Goal: Information Seeking & Learning: Compare options

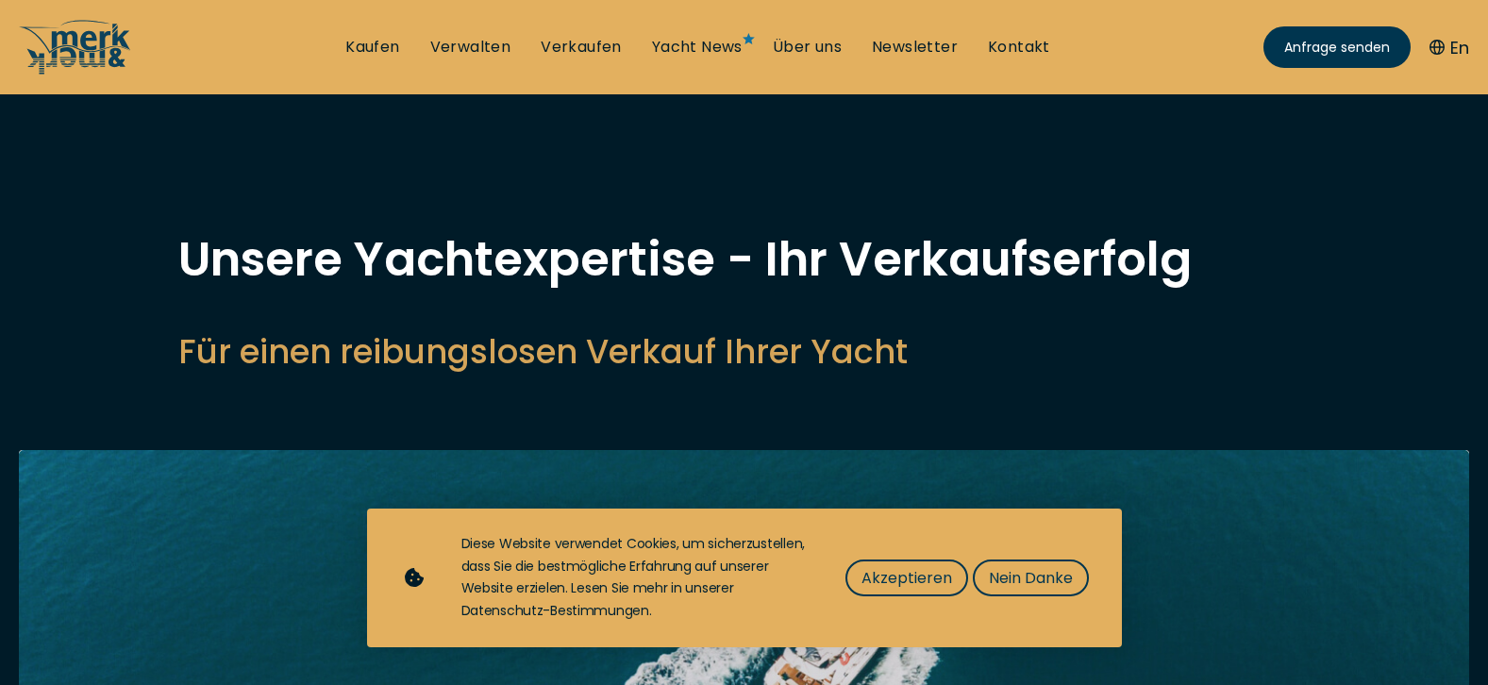
select select "sell"
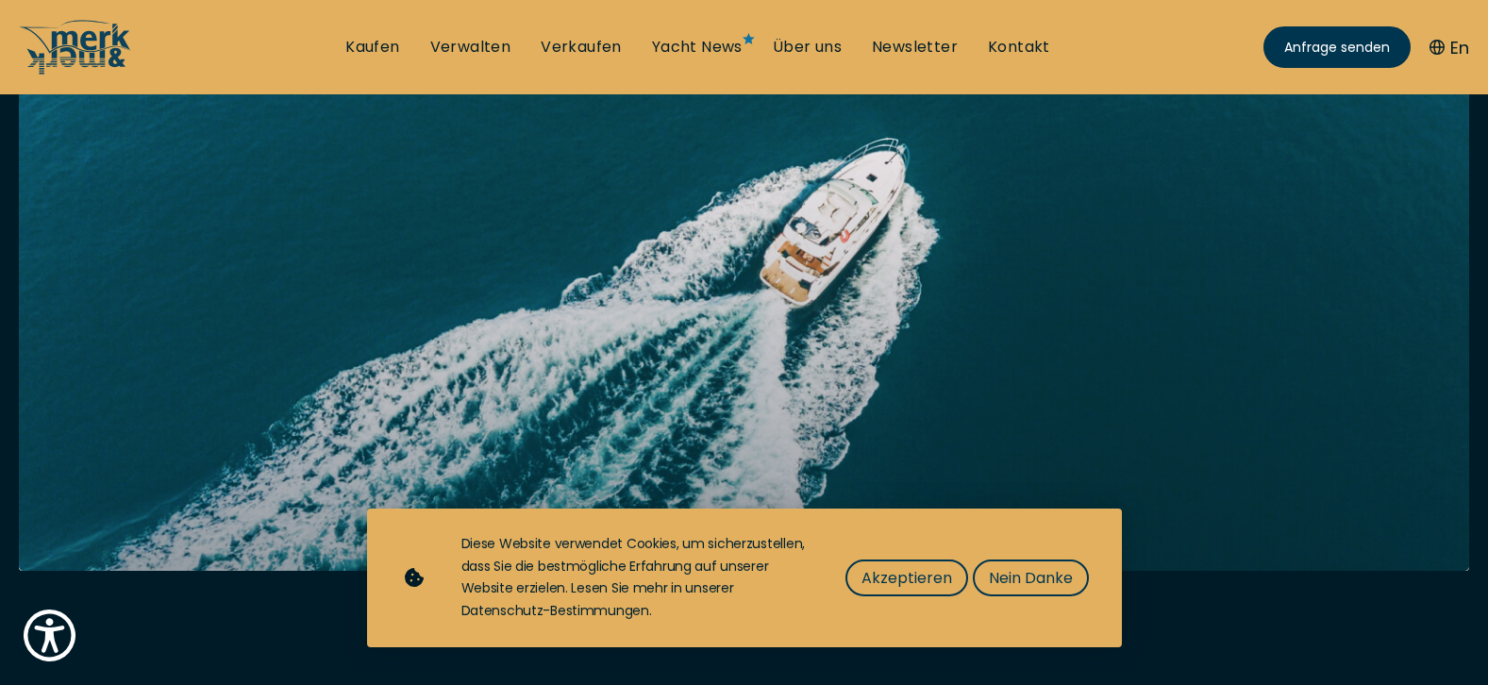
scroll to position [424, 0]
click at [899, 575] on span "Akzeptieren" at bounding box center [907, 578] width 91 height 24
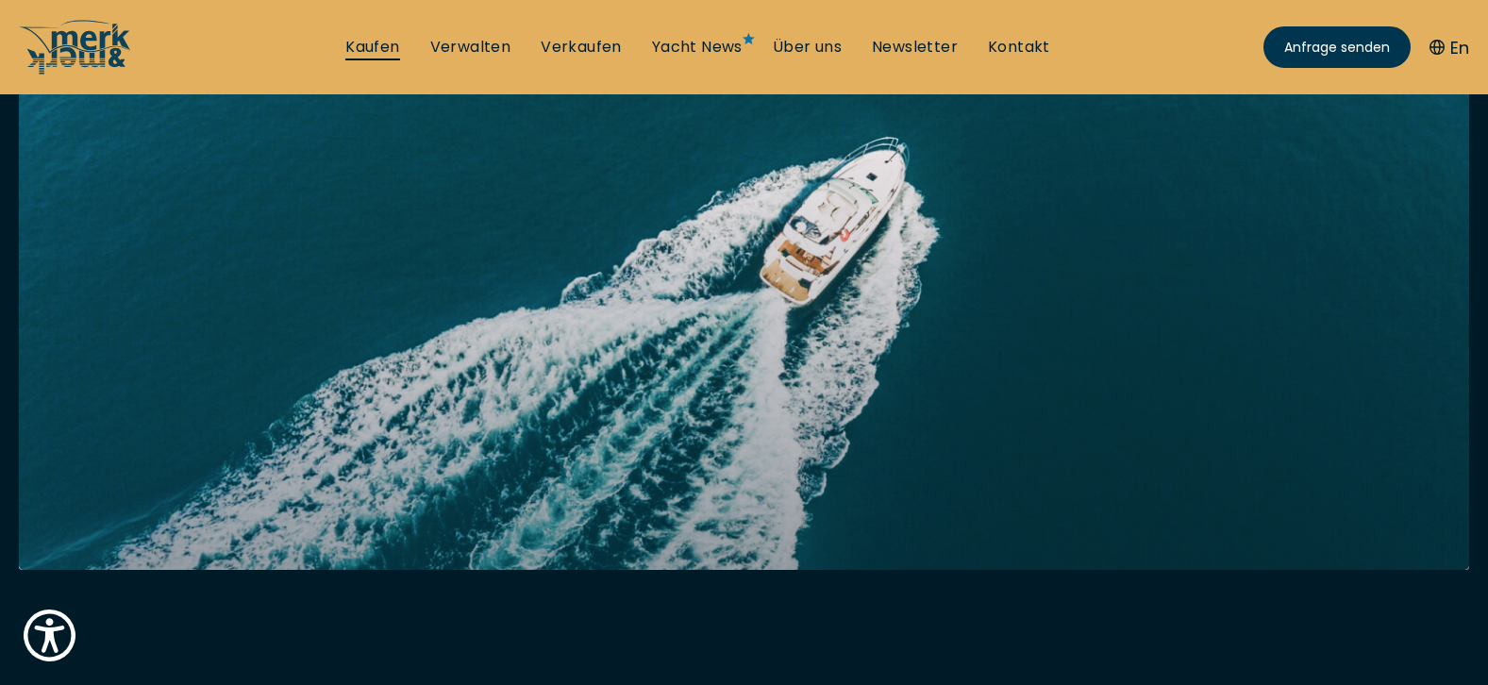
click at [367, 42] on link "Kaufen" at bounding box center [372, 47] width 54 height 21
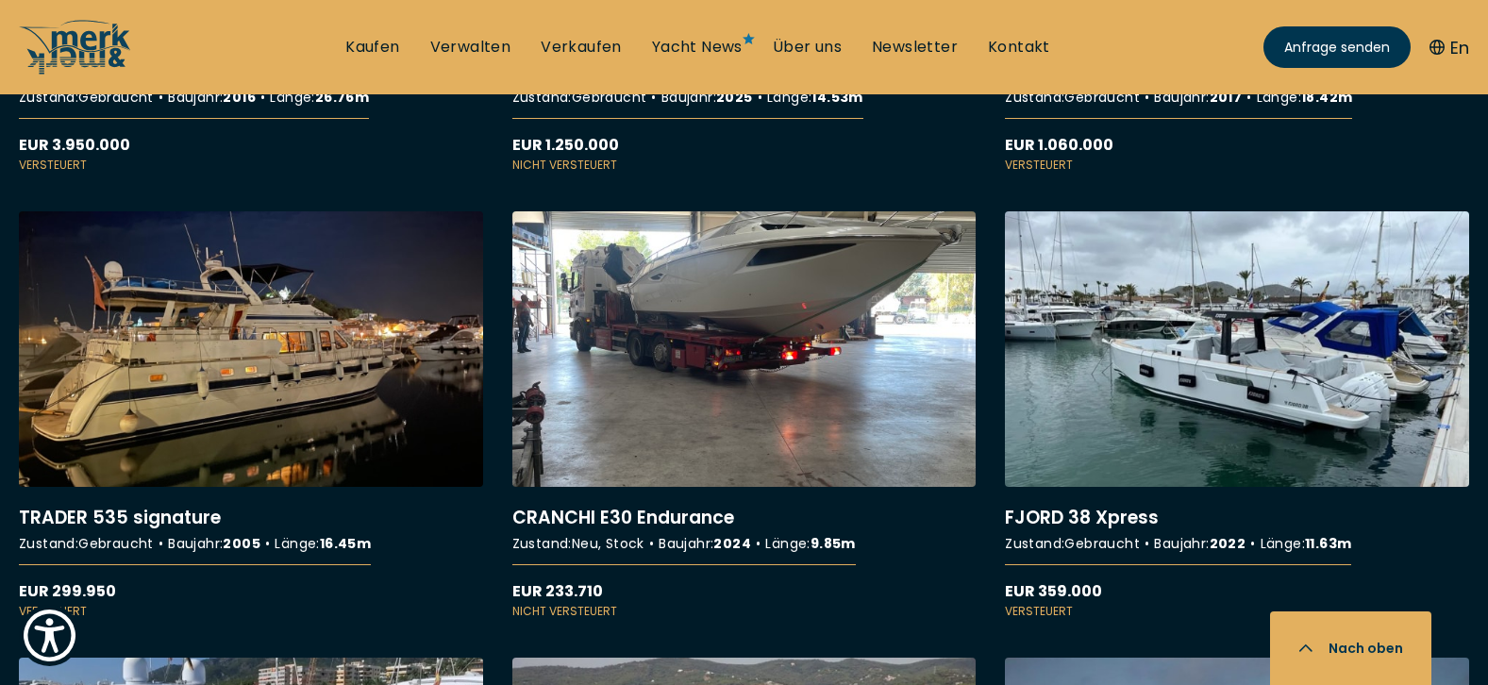
scroll to position [4794, 0]
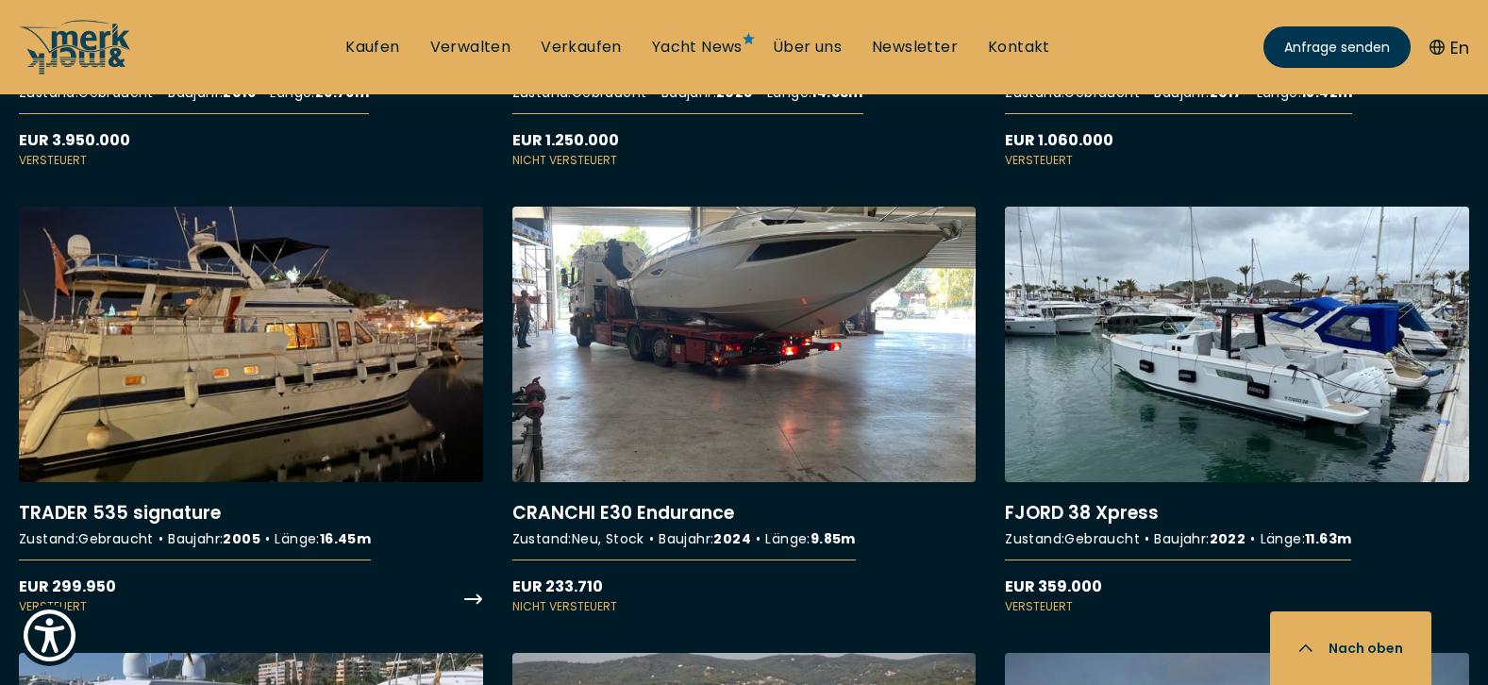
click at [270, 352] on link "More details about TRADER 535 signature" at bounding box center [251, 411] width 464 height 409
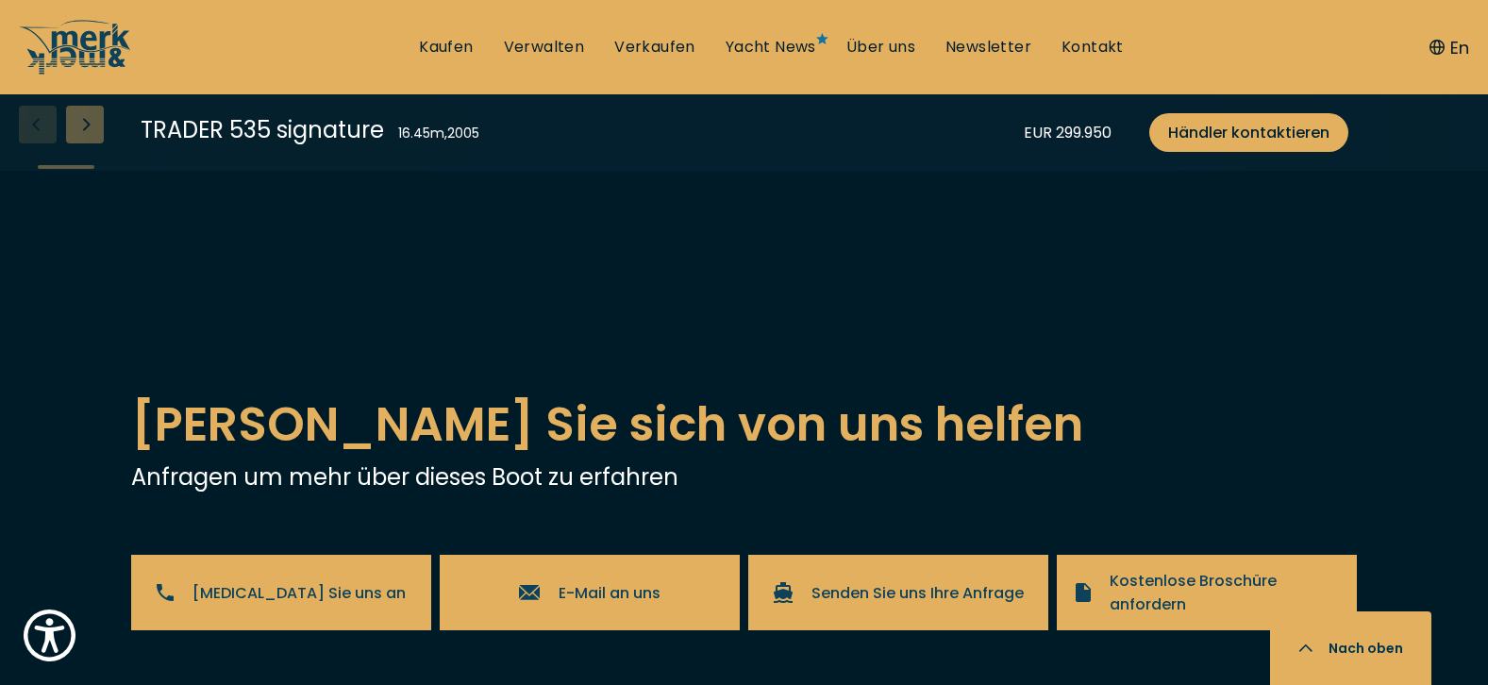
scroll to position [3316, 0]
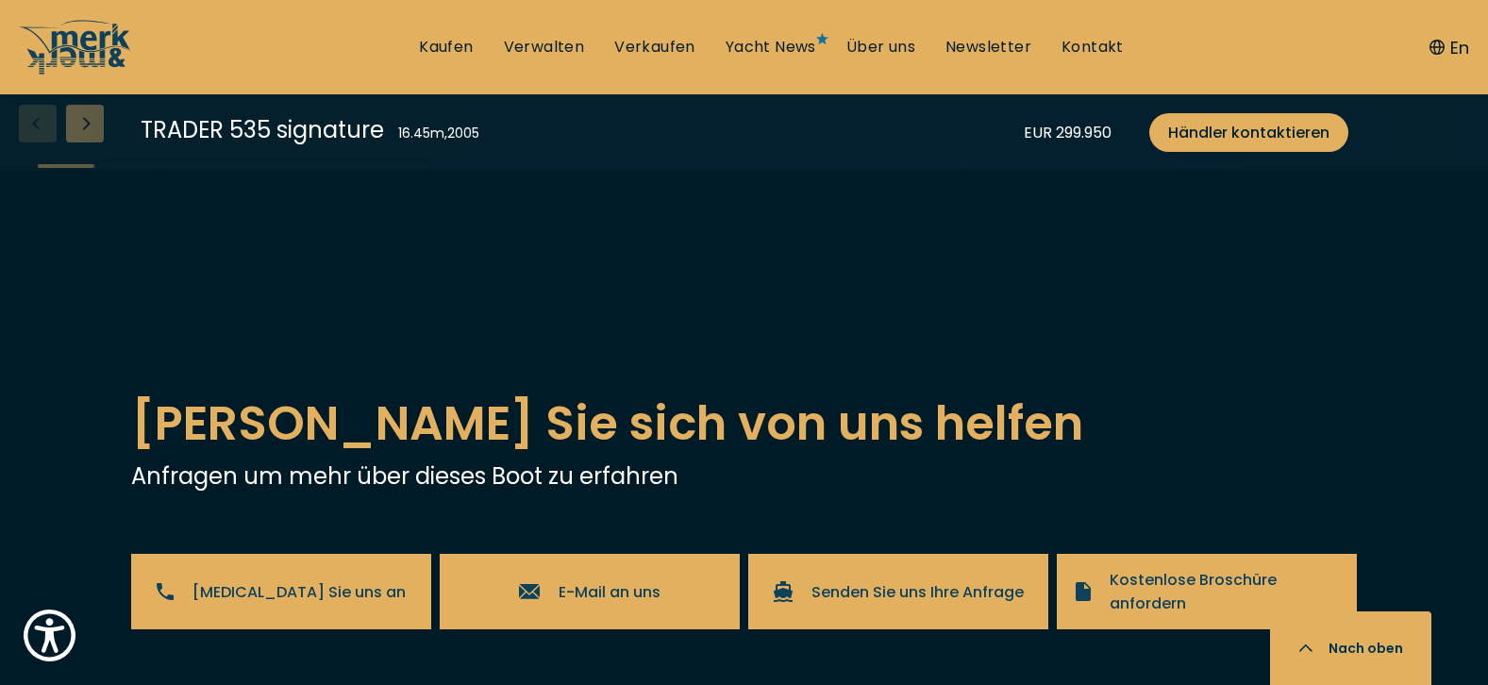
click at [1378, 639] on button "Nach oben" at bounding box center [1350, 649] width 161 height 74
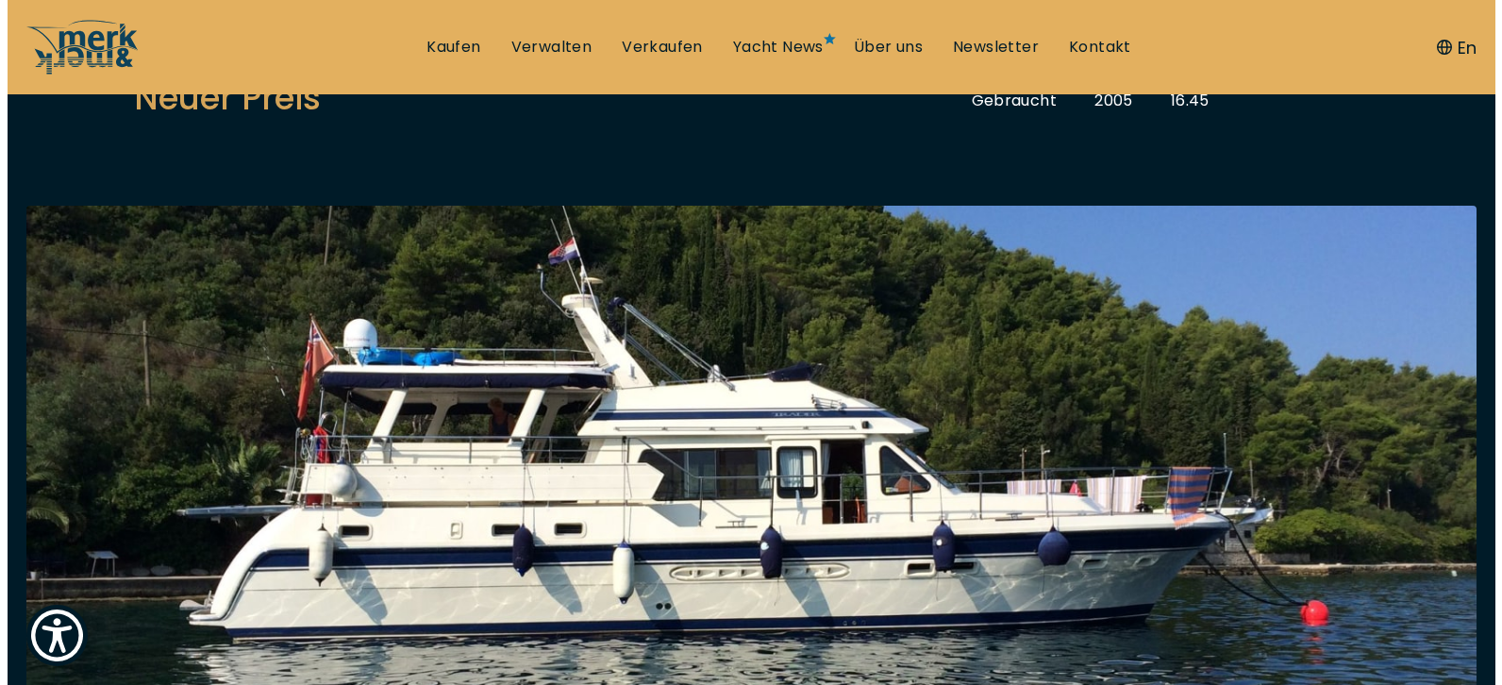
scroll to position [258, 0]
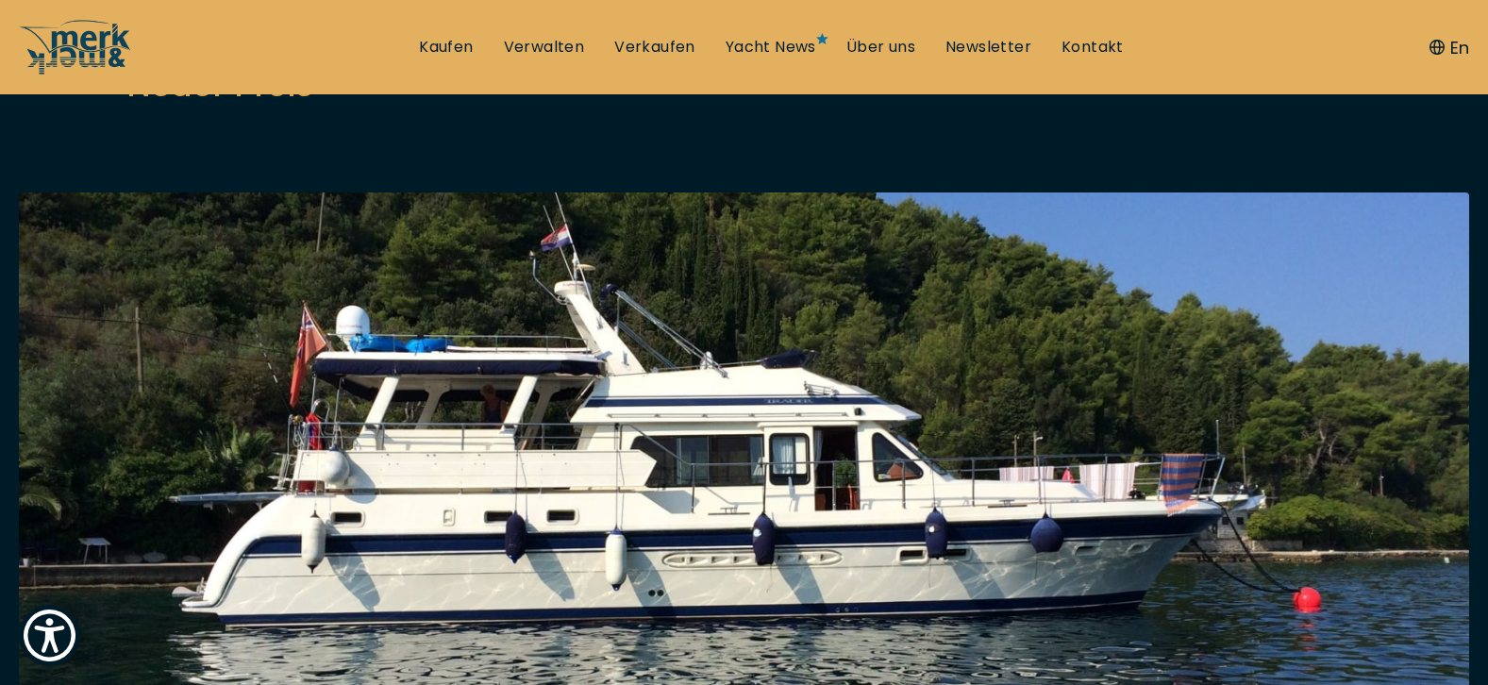
click at [1443, 439] on img at bounding box center [744, 476] width 1451 height 566
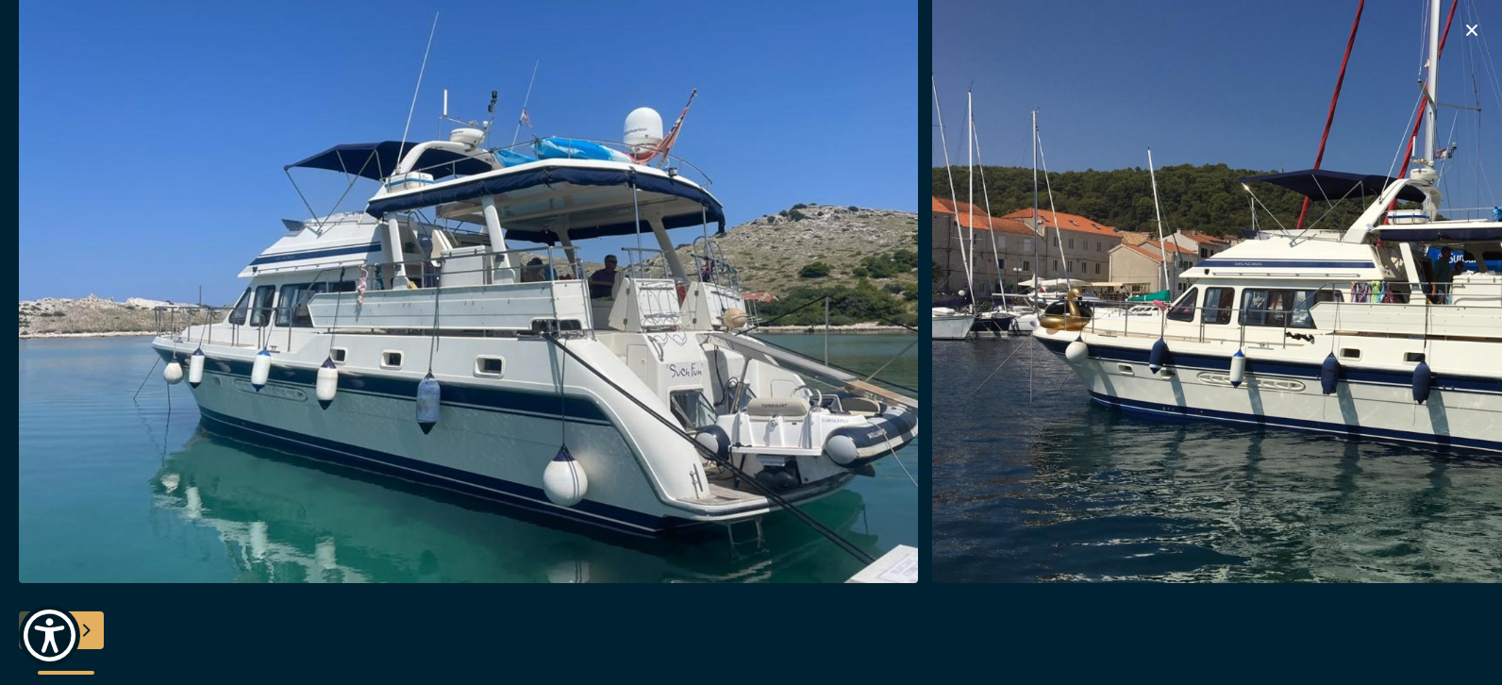
click at [1410, 399] on img "button" at bounding box center [1381, 281] width 899 height 604
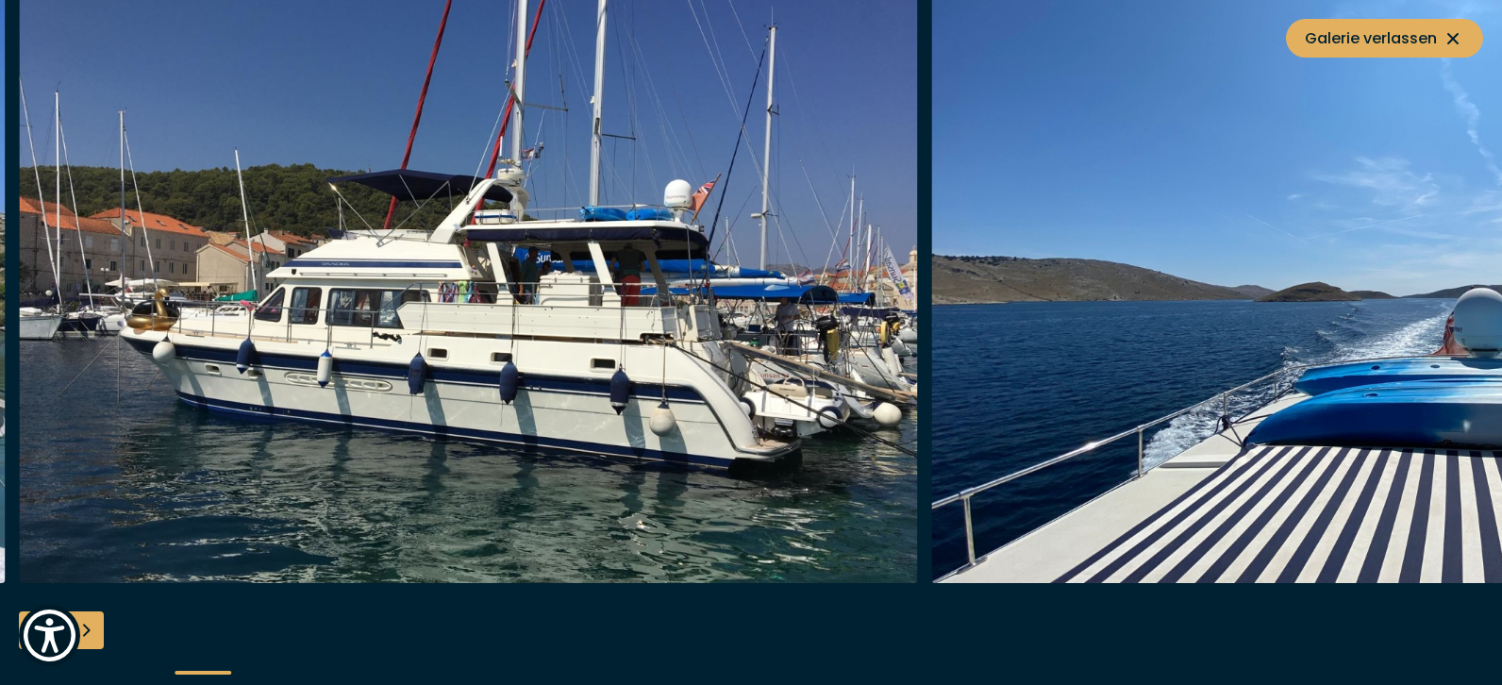
click at [1349, 403] on img "button" at bounding box center [1381, 281] width 899 height 604
click at [1319, 399] on img "button" at bounding box center [1381, 281] width 899 height 604
click at [643, 485] on img "button" at bounding box center [468, 281] width 899 height 604
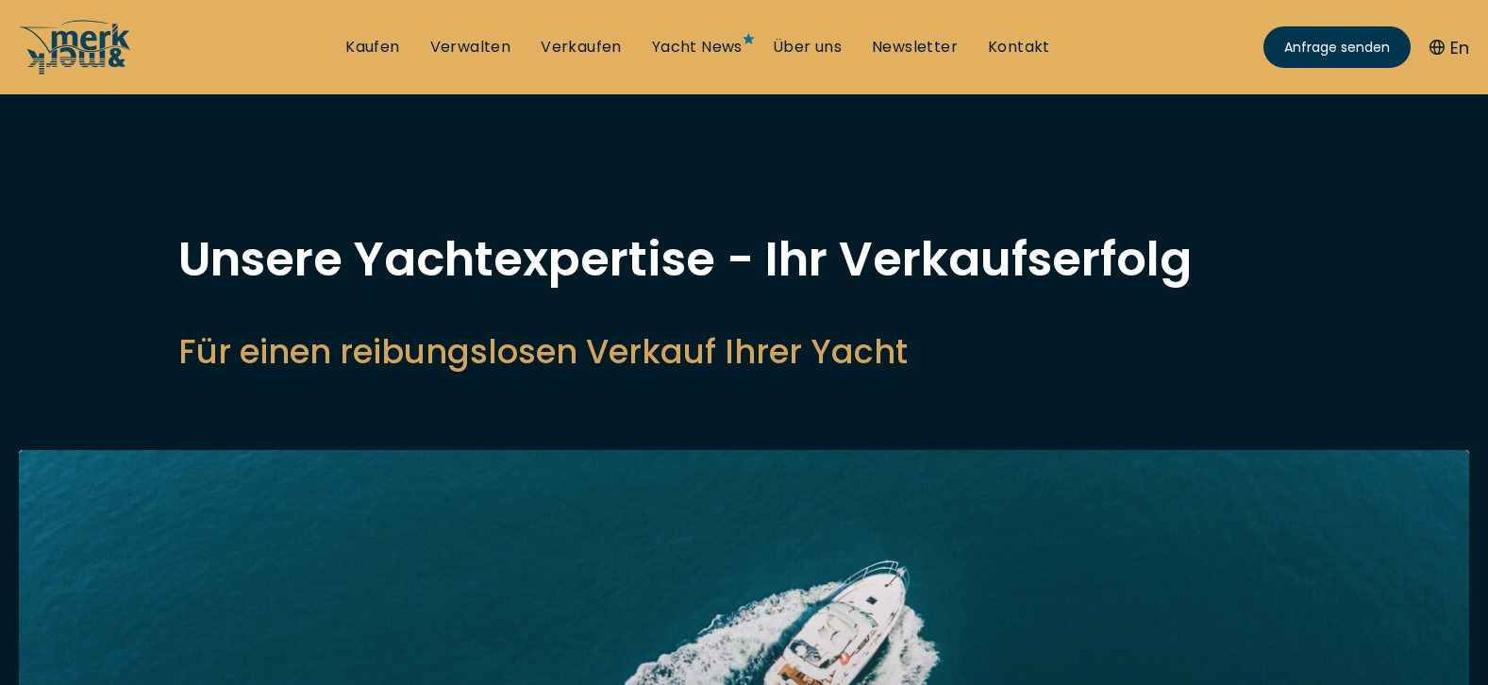
select select "sell"
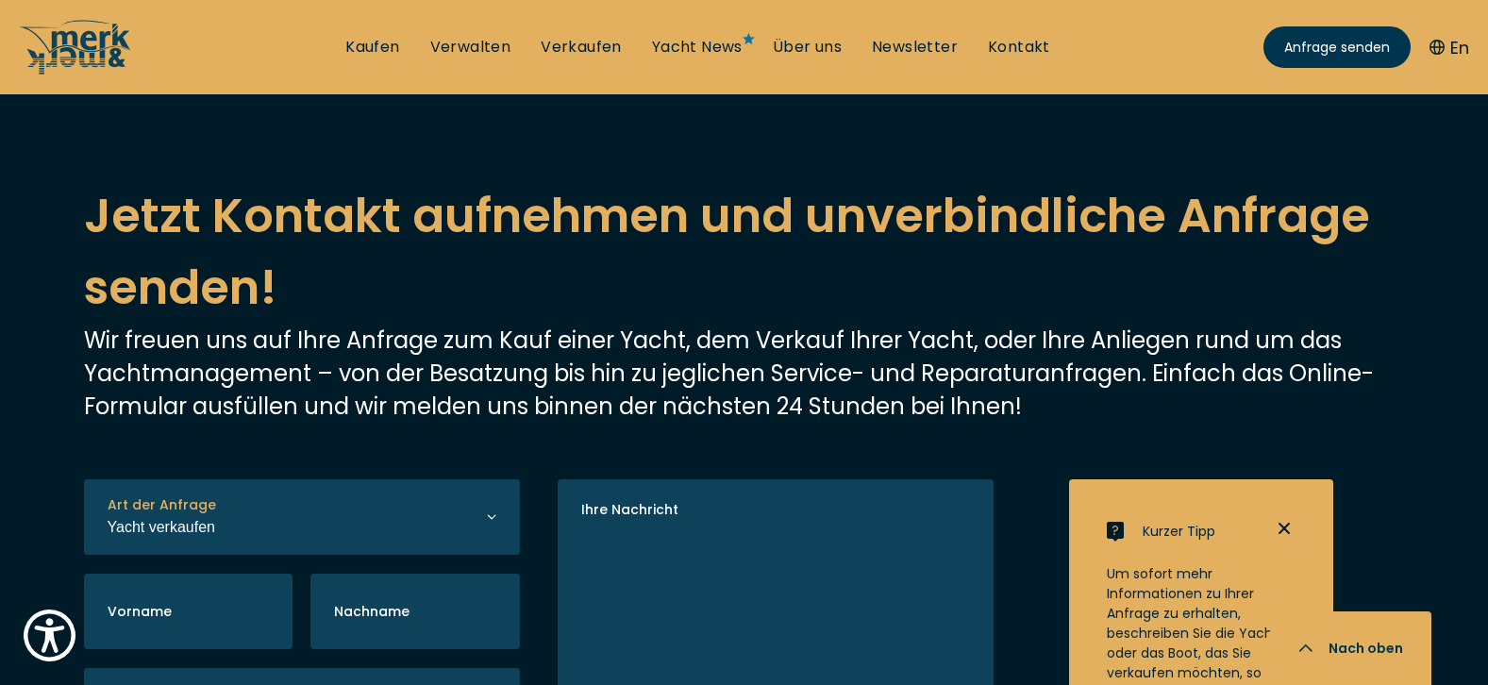
scroll to position [4075, 0]
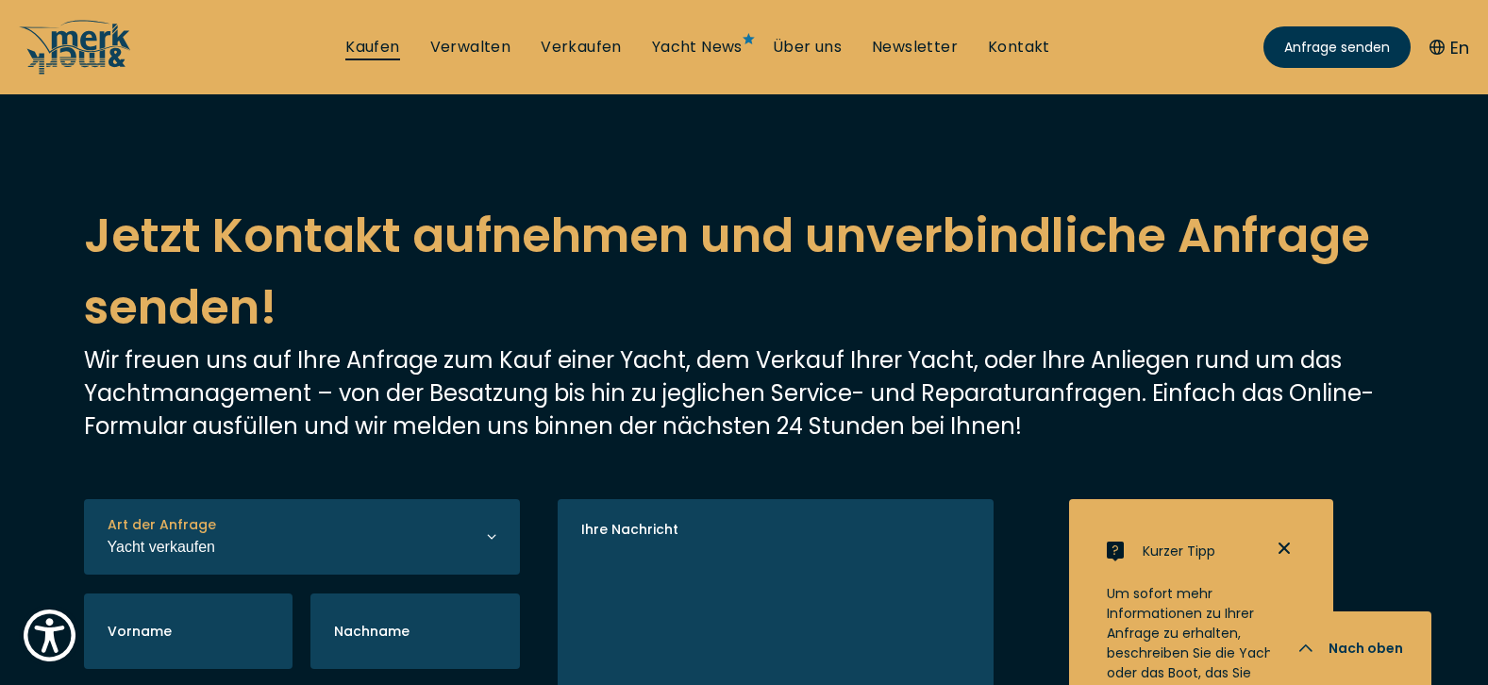
click at [375, 44] on link "Kaufen" at bounding box center [372, 47] width 54 height 21
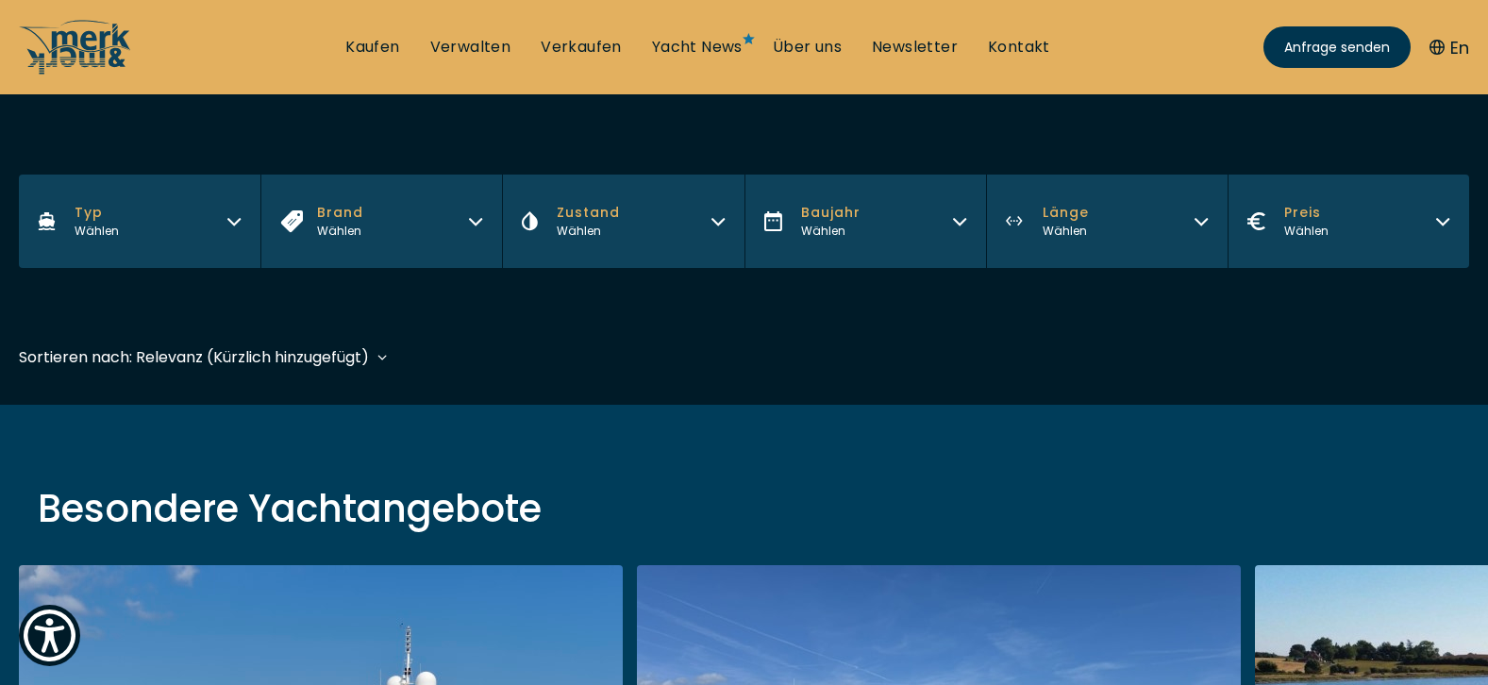
scroll to position [294, 0]
click at [154, 225] on button "Typ Wählen" at bounding box center [140, 220] width 242 height 93
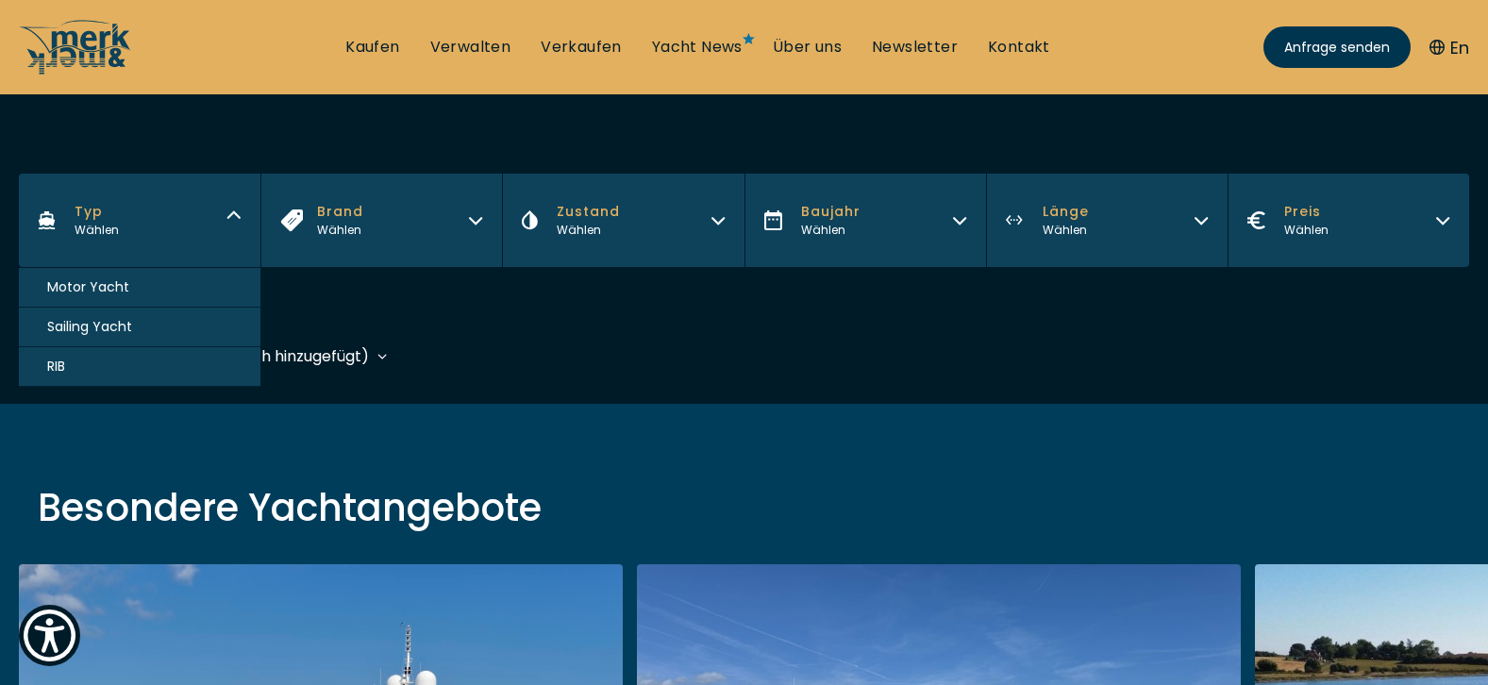
click at [112, 320] on span "Sailing Yacht" at bounding box center [89, 327] width 85 height 20
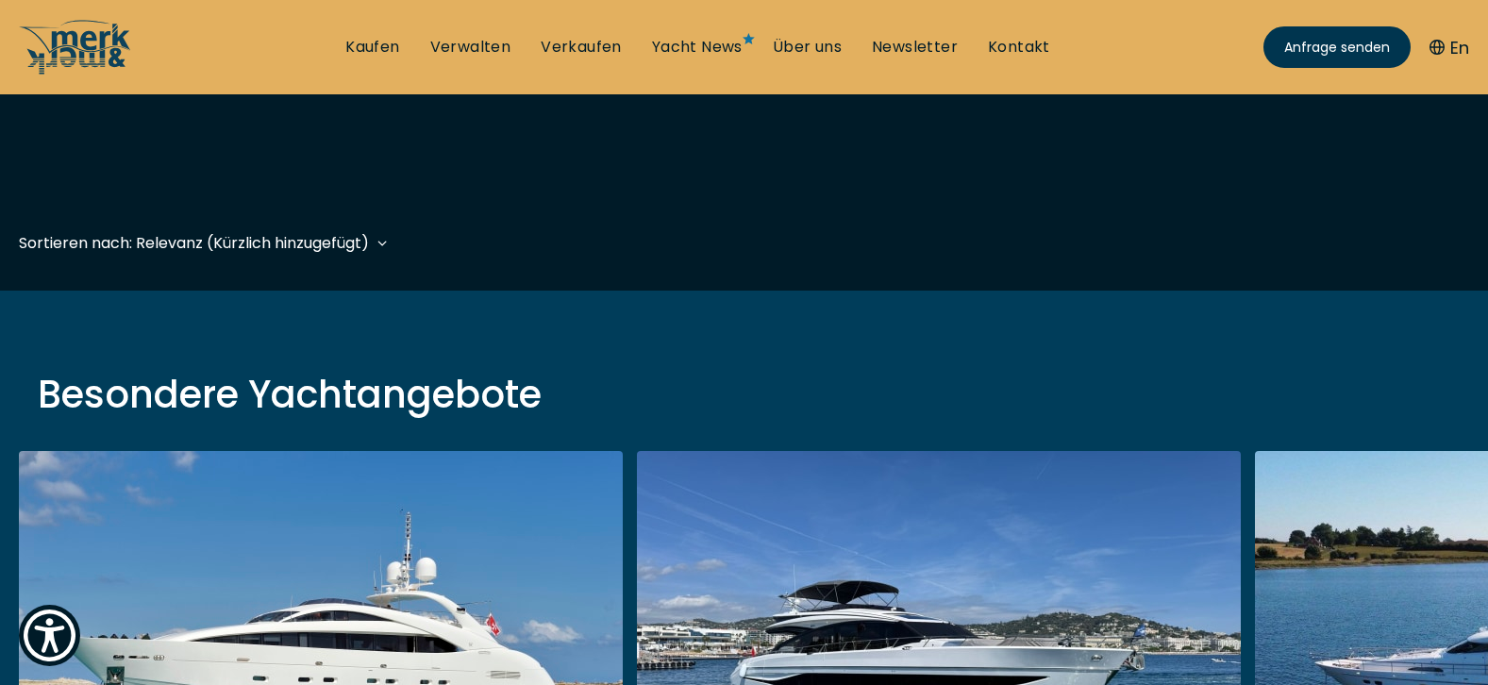
scroll to position [467, 0]
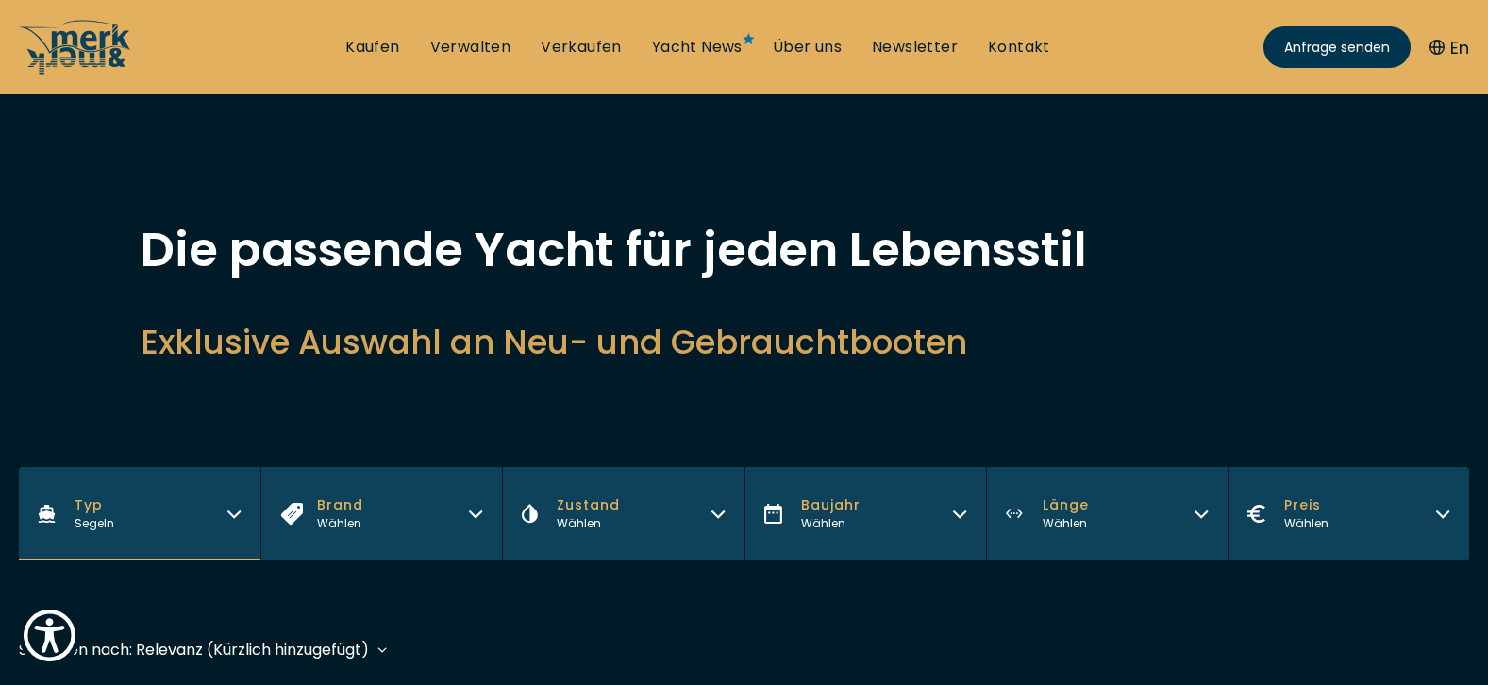
click at [721, 511] on icon "button" at bounding box center [718, 511] width 15 height 15
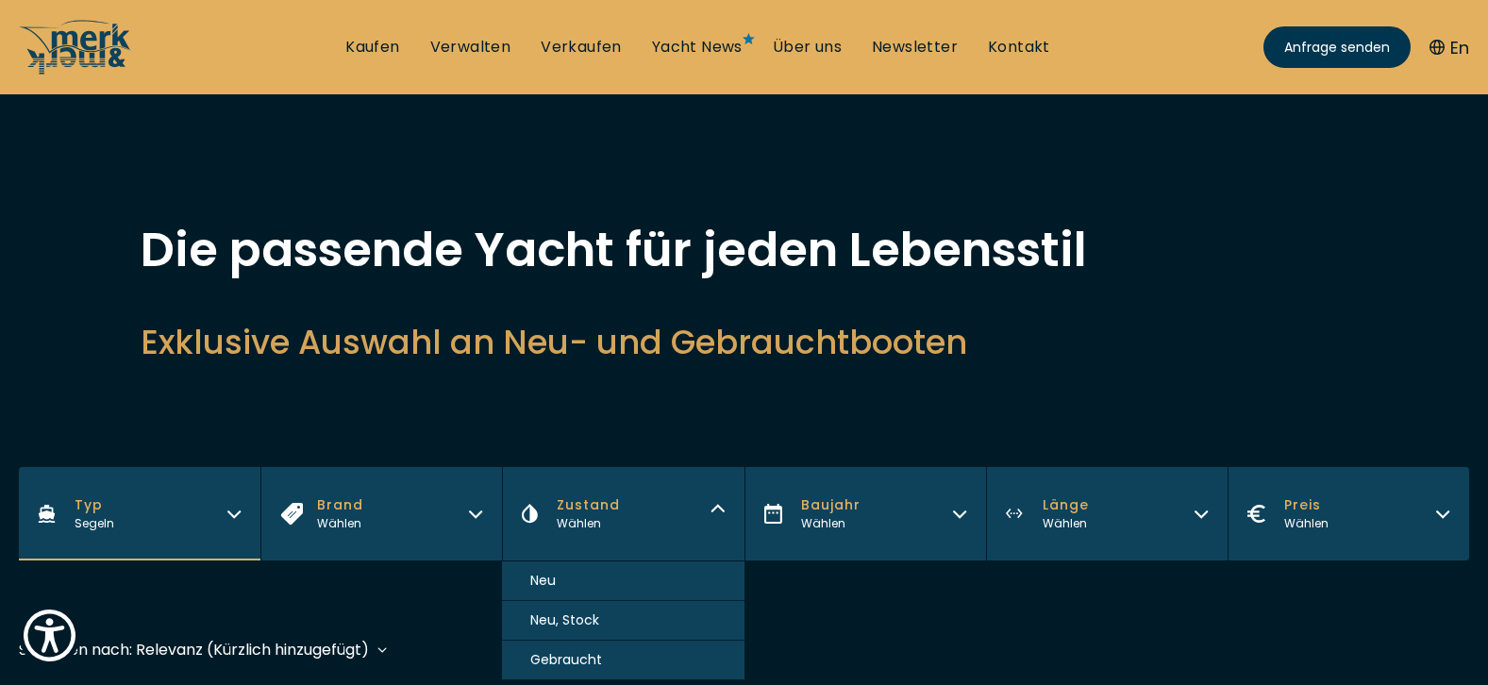
click at [603, 659] on button "Gebraucht" at bounding box center [623, 661] width 242 height 40
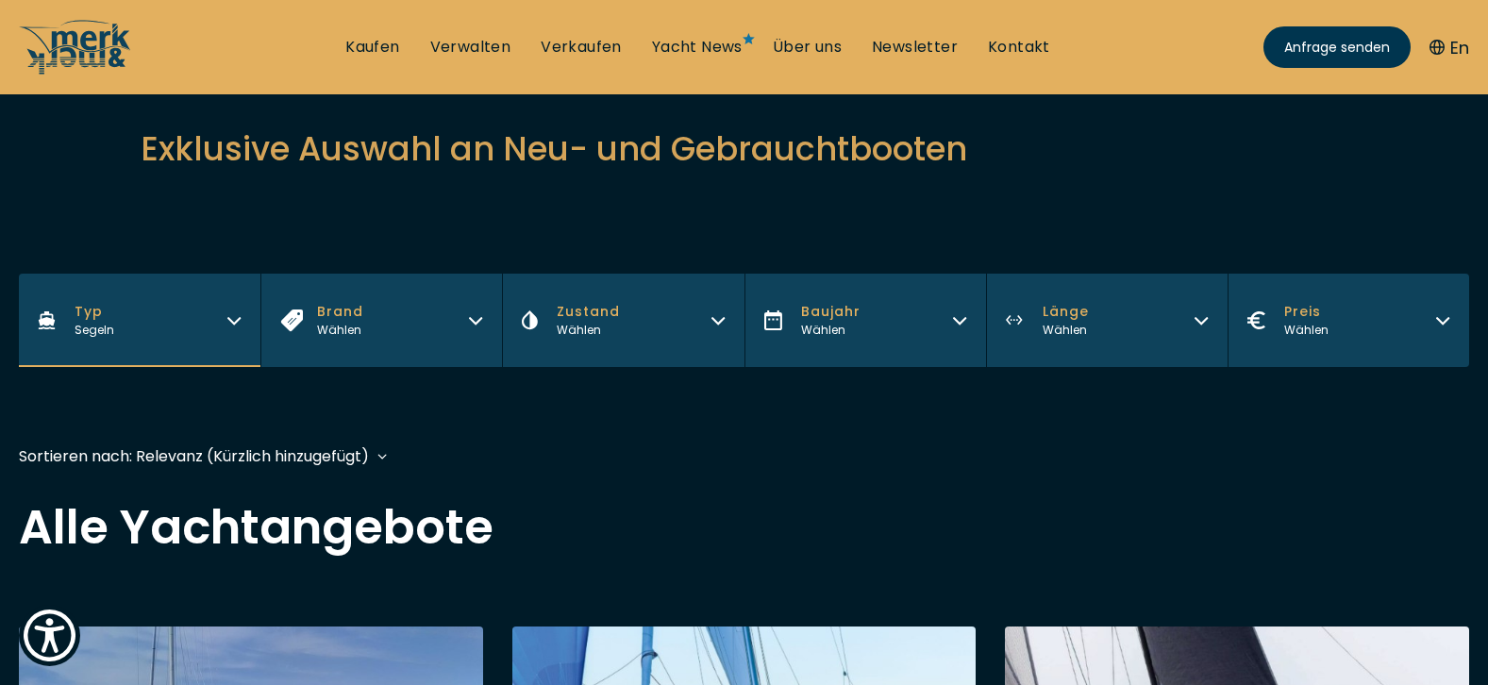
scroll to position [432, 0]
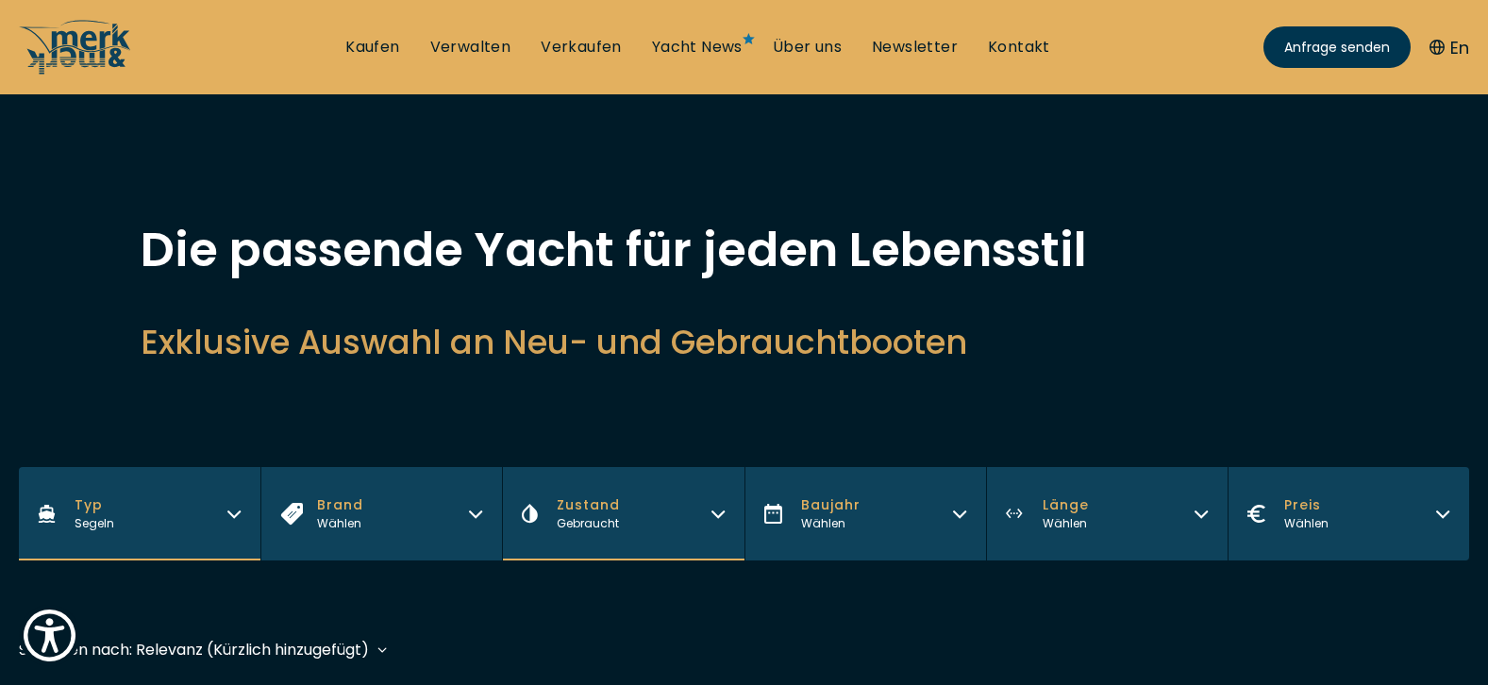
click at [1201, 509] on icon "button" at bounding box center [1201, 511] width 15 height 15
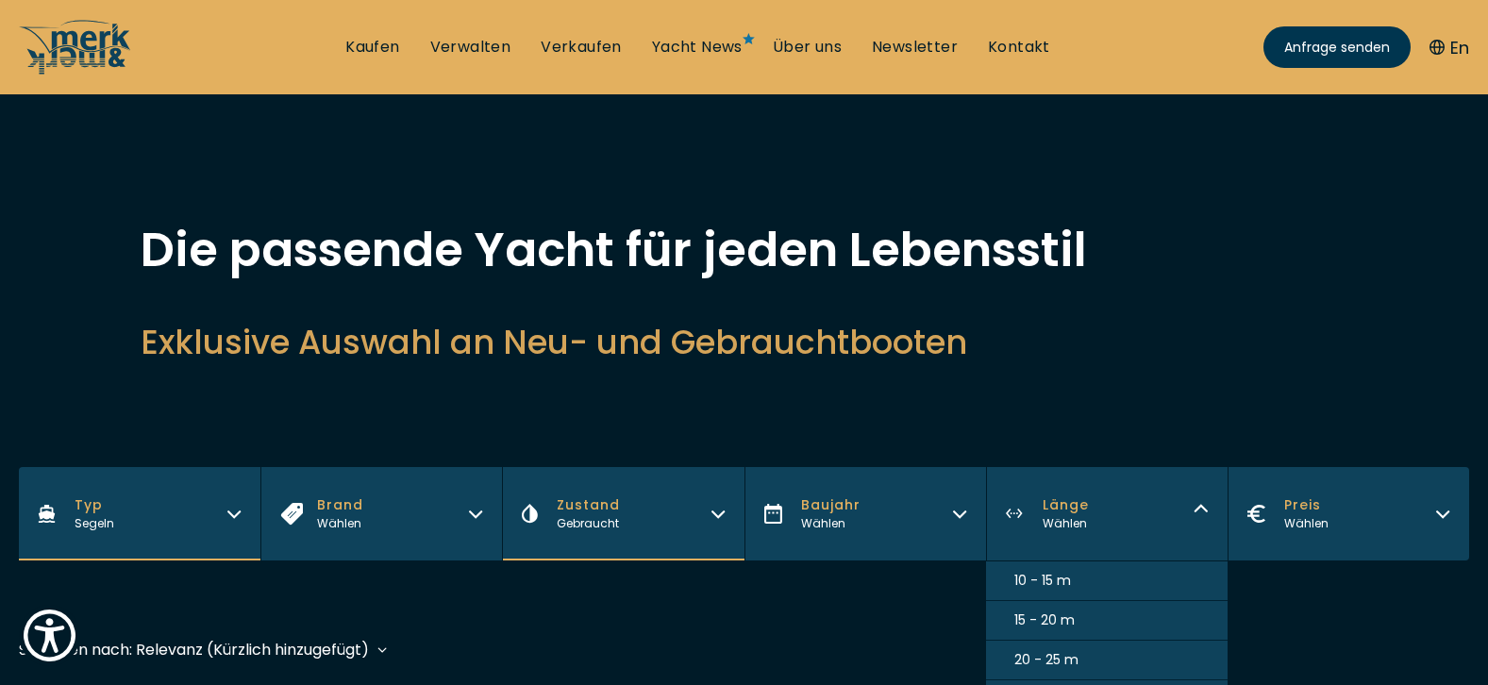
click at [1101, 579] on button "10 - 15 m" at bounding box center [1107, 582] width 242 height 40
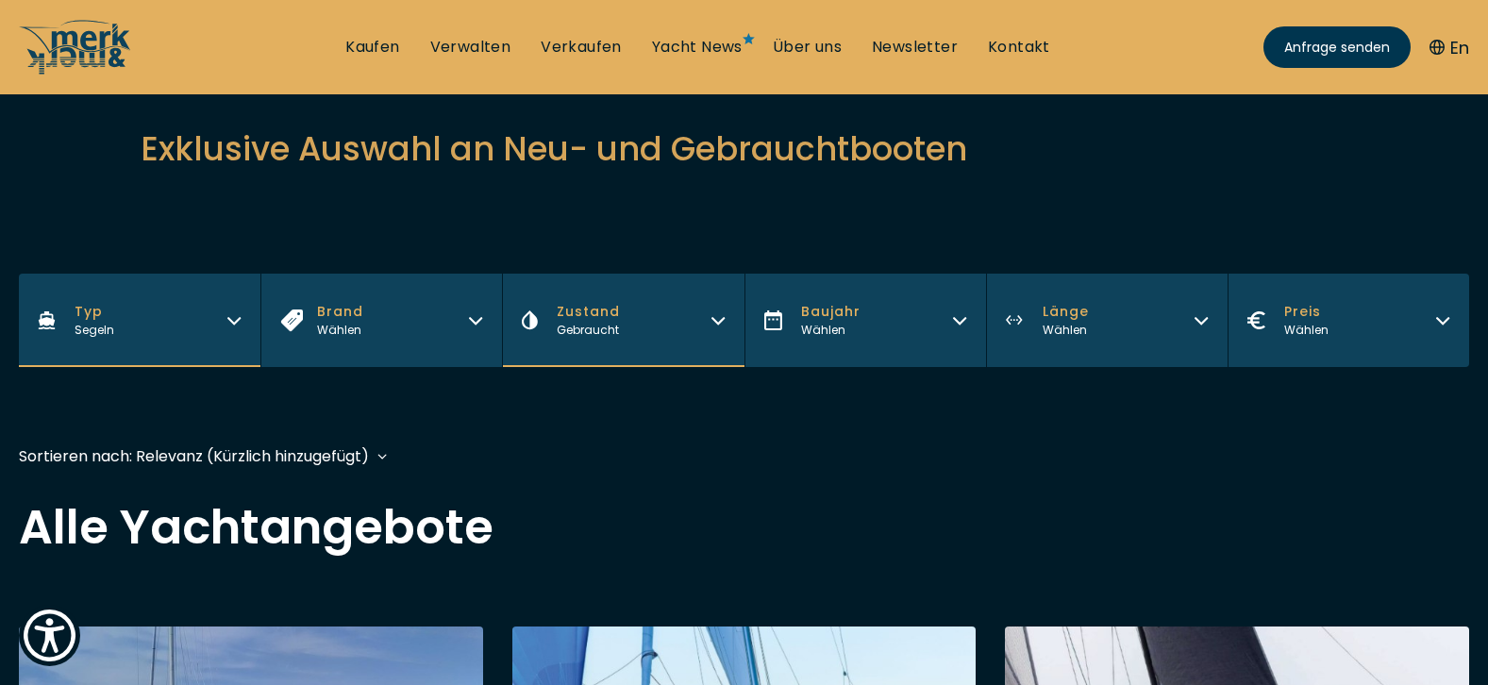
scroll to position [458, 0]
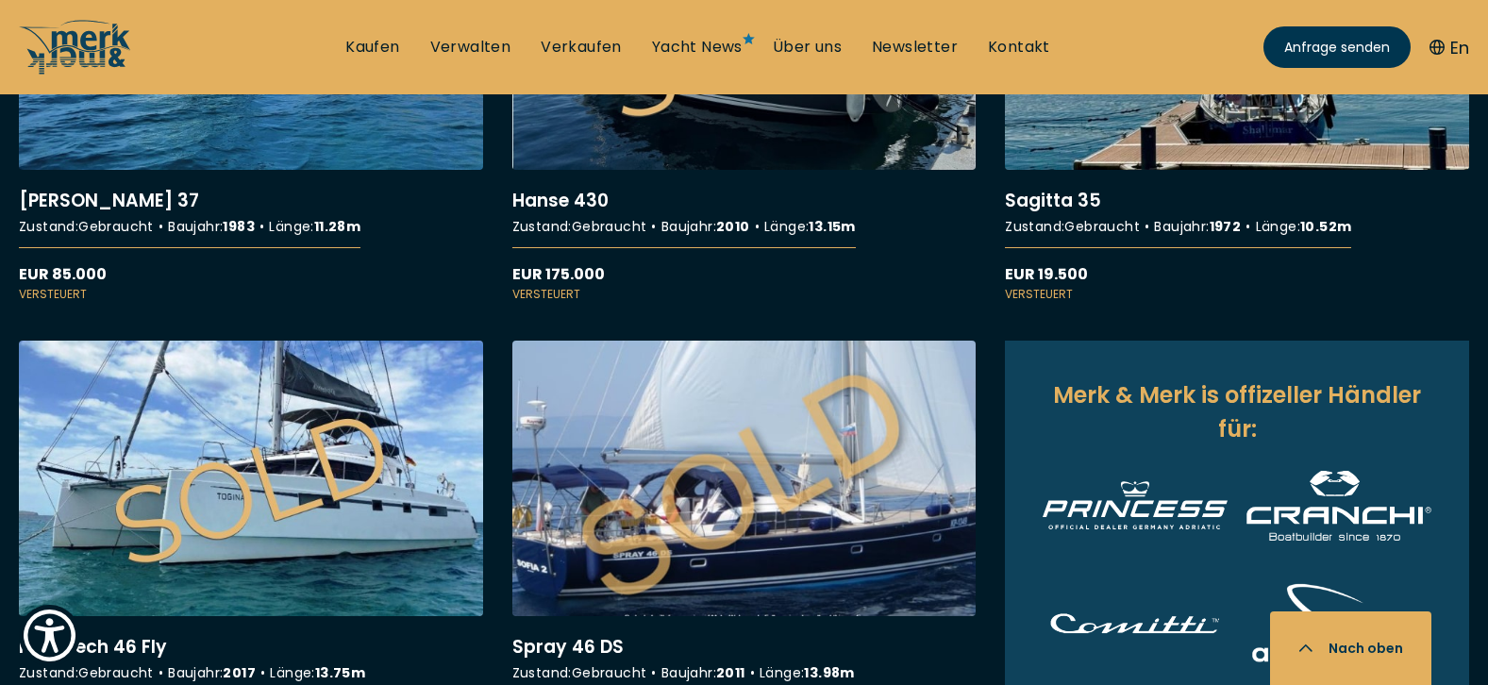
scroll to position [927, 0]
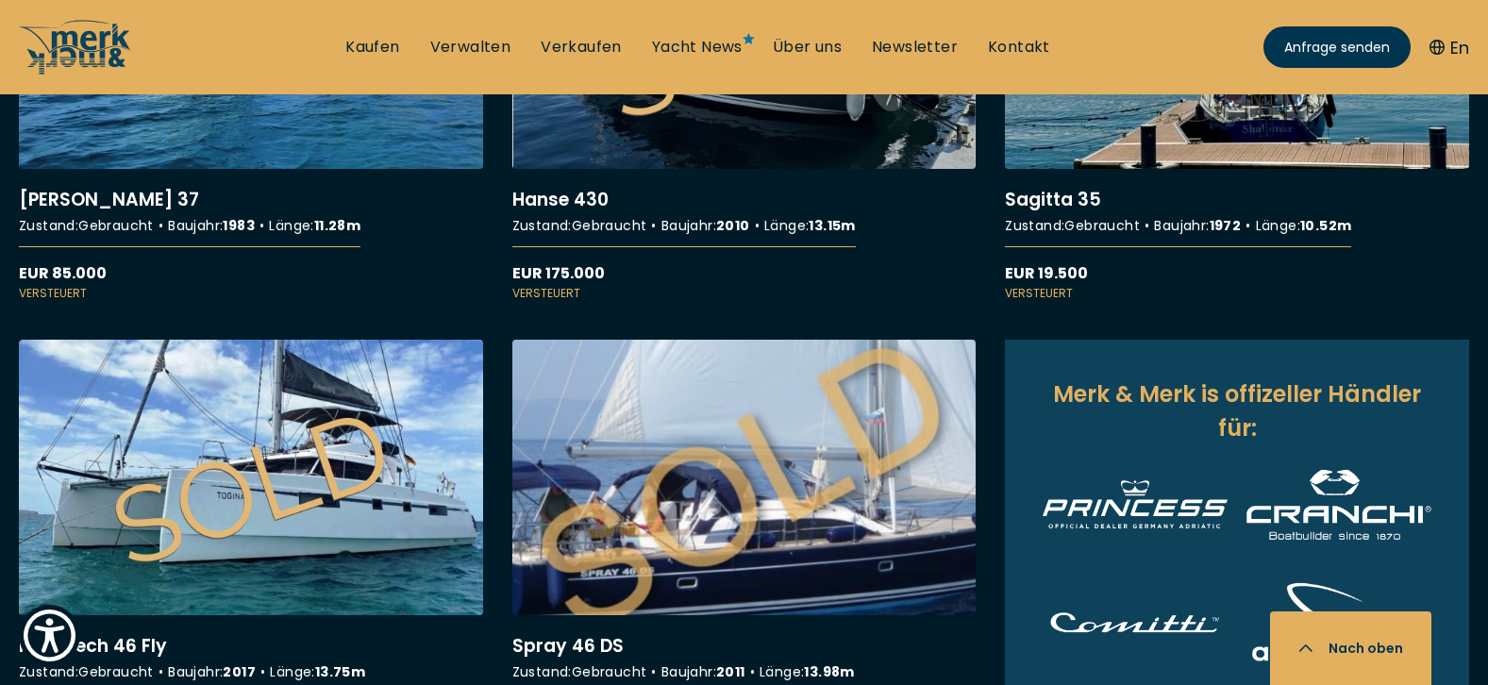
click at [795, 546] on link "More details about Spray 46 DS" at bounding box center [744, 544] width 464 height 409
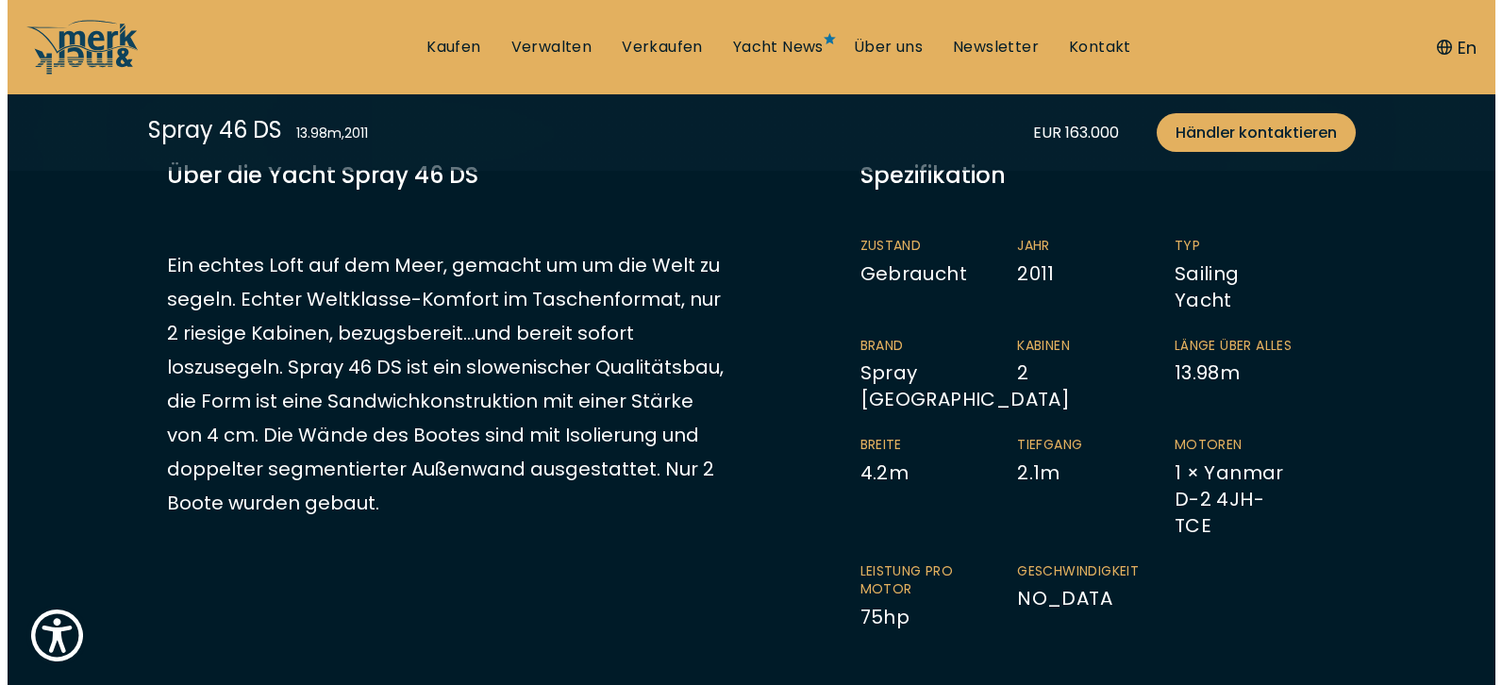
scroll to position [486, 0]
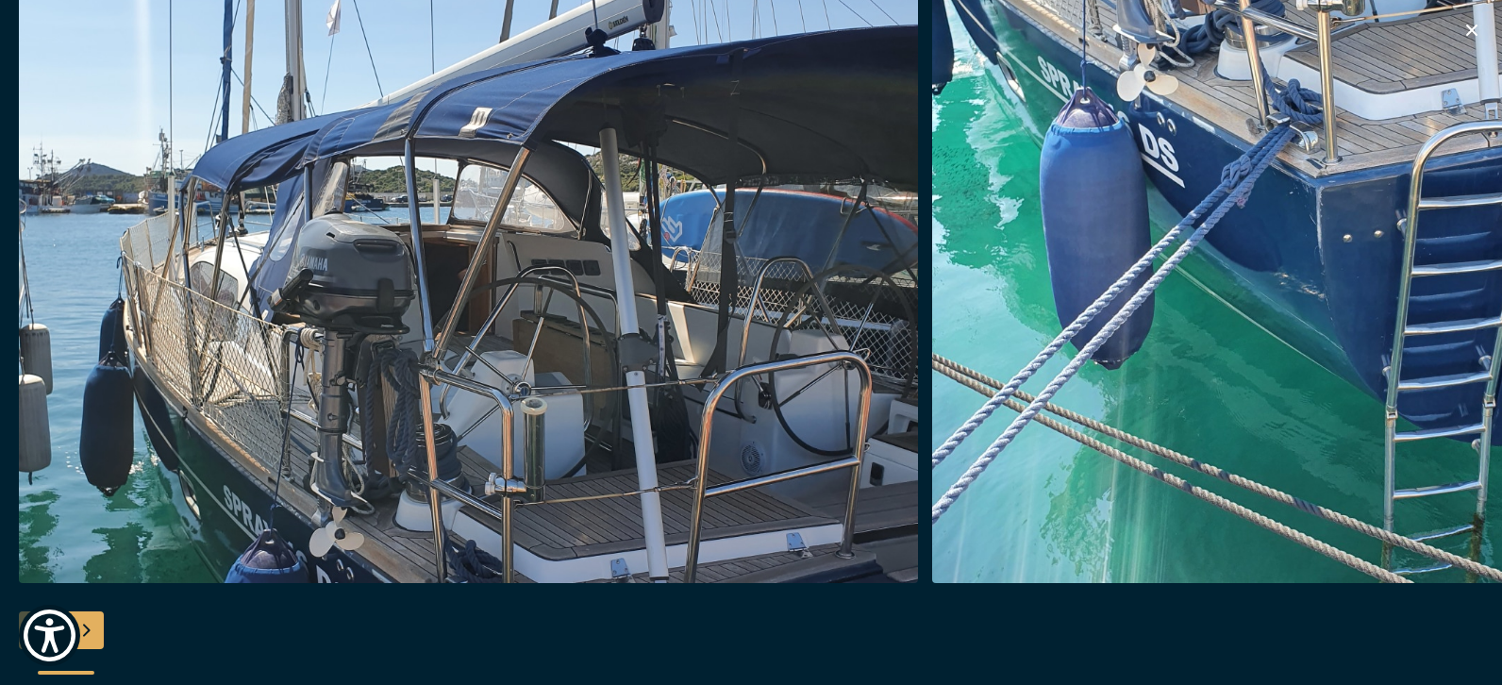
click at [1240, 219] on img "button" at bounding box center [1381, 281] width 899 height 604
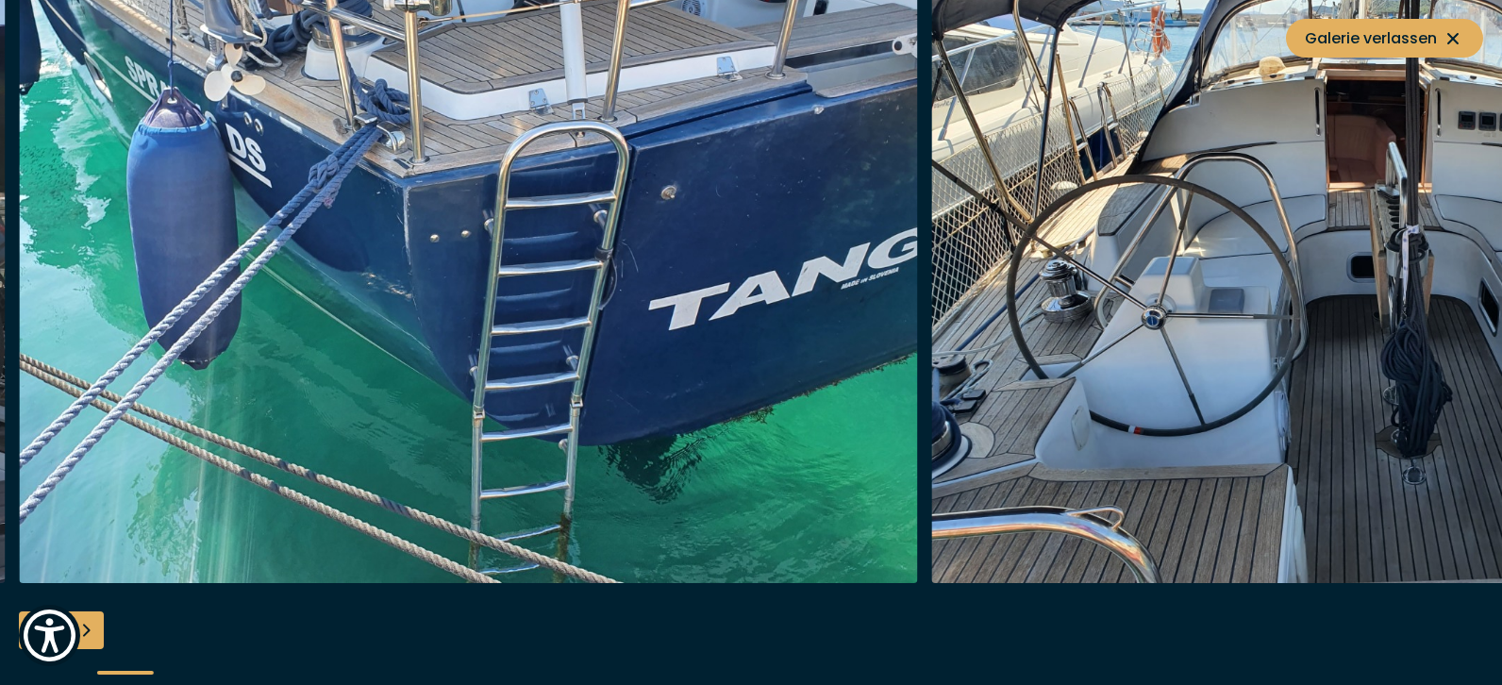
click at [1179, 287] on img "button" at bounding box center [1381, 281] width 899 height 604
click at [723, 337] on img "button" at bounding box center [468, 281] width 899 height 604
